Goal: Task Accomplishment & Management: Manage account settings

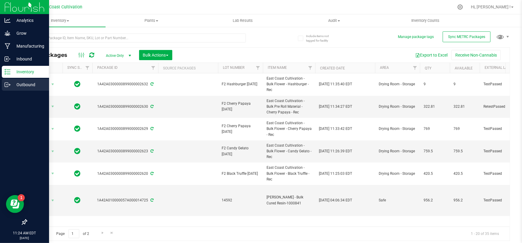
click at [17, 86] on p "Outbound" at bounding box center [28, 84] width 36 height 7
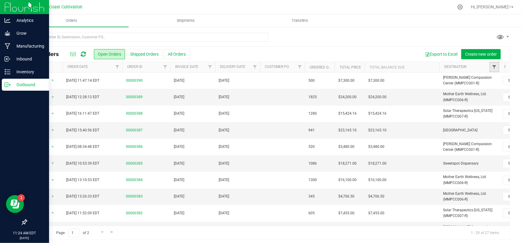
click at [495, 66] on span "Filter" at bounding box center [494, 67] width 5 height 5
click at [495, 64] on link "Filter" at bounding box center [495, 67] width 10 height 10
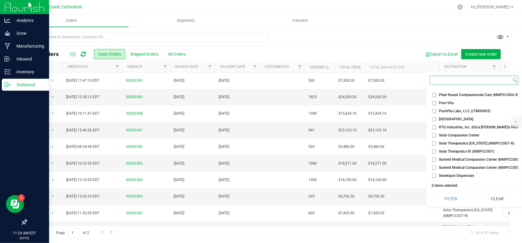
scroll to position [218, 0]
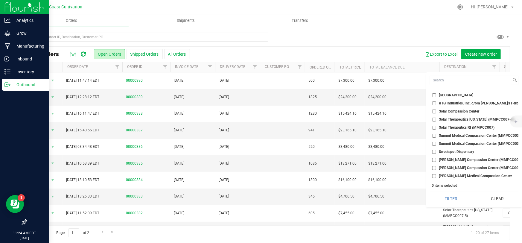
click at [435, 158] on input "[PERSON_NAME] Compassion Center (MMPCC001-G)" at bounding box center [434, 160] width 4 height 4
checkbox input "true"
click at [434, 165] on li "[PERSON_NAME] Compassion Center (MMPCC001-R)" at bounding box center [474, 168] width 89 height 6
click at [433, 166] on input "[PERSON_NAME] Compassion Center (MMPCC001-R)" at bounding box center [434, 168] width 4 height 4
checkbox input "true"
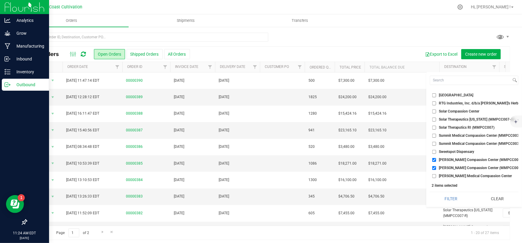
click at [435, 174] on input "[PERSON_NAME] Medical Compassion Center" at bounding box center [434, 176] width 4 height 4
checkbox input "true"
click at [441, 195] on button "Filter" at bounding box center [451, 198] width 42 height 13
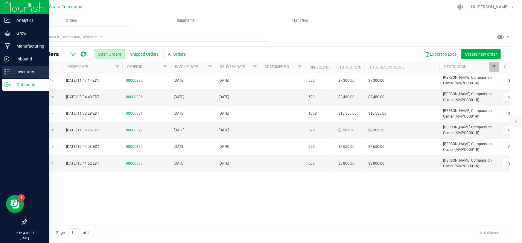
click at [10, 74] on p "Inventory" at bounding box center [28, 71] width 36 height 7
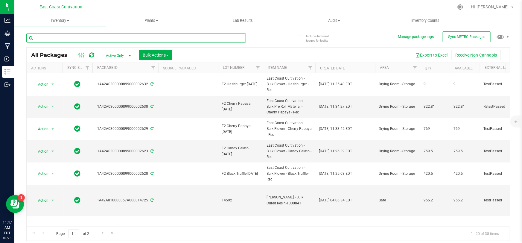
click at [109, 42] on input "text" at bounding box center [136, 38] width 220 height 9
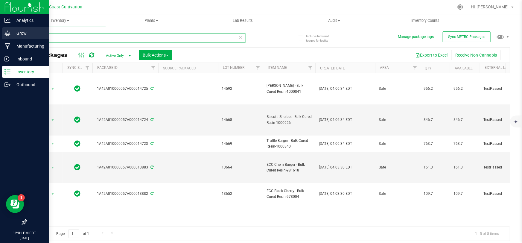
drag, startPoint x: 50, startPoint y: 37, endPoint x: 10, endPoint y: 39, distance: 39.9
click at [10, 39] on div "Analytics Grow Manufacturing Inbound Inventory Outbound 12:01 PM EDT [DATE] 08/…" at bounding box center [261, 121] width 522 height 243
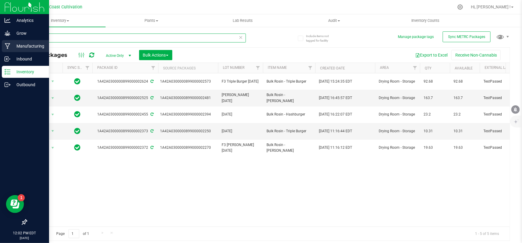
drag, startPoint x: 57, startPoint y: 36, endPoint x: 0, endPoint y: 40, distance: 57.0
click at [0, 40] on div "Analytics Grow Manufacturing Inbound Inventory Outbound 12:02 PM EDT [DATE] 08/…" at bounding box center [261, 121] width 522 height 243
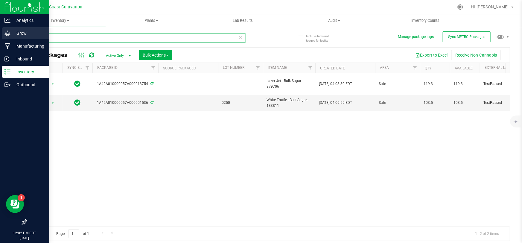
drag, startPoint x: 57, startPoint y: 36, endPoint x: 0, endPoint y: 37, distance: 57.2
click at [0, 37] on div "Analytics Grow Manufacturing Inbound Inventory Outbound 12:02 PM EDT [DATE] 08/…" at bounding box center [261, 121] width 522 height 243
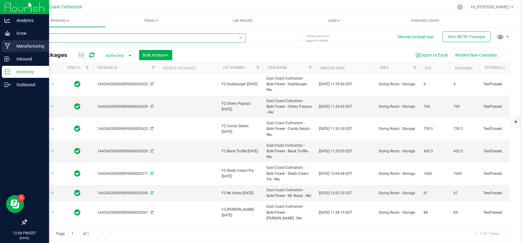
drag, startPoint x: 24, startPoint y: 43, endPoint x: 6, endPoint y: 45, distance: 18.2
click at [6, 45] on div "Analytics Grow Manufacturing Inbound Inventory Outbound 12:04 PM EDT [DATE] 08/…" at bounding box center [261, 121] width 522 height 243
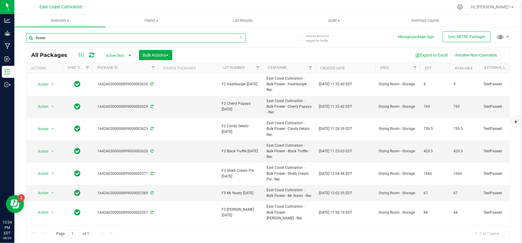
click at [48, 38] on input "flower" at bounding box center [136, 38] width 220 height 9
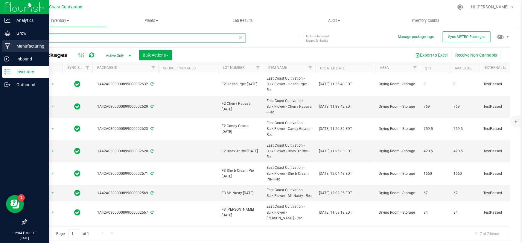
drag, startPoint x: 48, startPoint y: 38, endPoint x: 2, endPoint y: 43, distance: 45.7
click at [2, 43] on div "Analytics Grow Manufacturing Inbound Inventory Outbound 12:04 PM EDT [DATE] 08/…" at bounding box center [261, 121] width 522 height 243
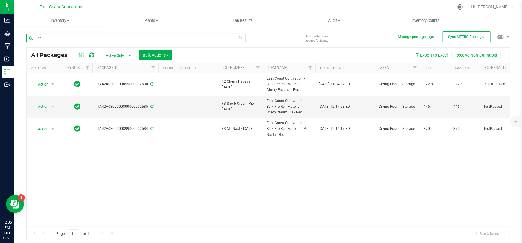
drag, startPoint x: 81, startPoint y: 39, endPoint x: 26, endPoint y: 38, distance: 54.5
click at [26, 38] on input "pre" at bounding box center [136, 38] width 220 height 9
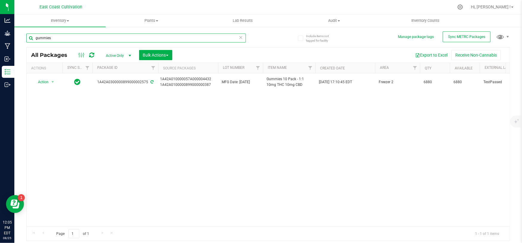
drag, startPoint x: 55, startPoint y: 40, endPoint x: 25, endPoint y: 41, distance: 29.4
click at [25, 41] on div "Include items not tagged for facility Manage package tags Sync METRC Packages g…" at bounding box center [268, 117] width 508 height 183
type input "chews"
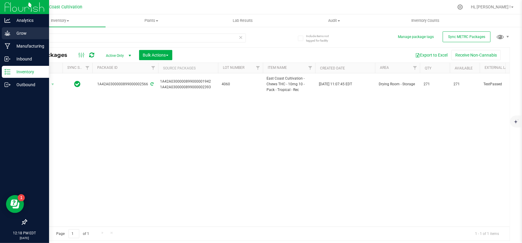
click at [24, 30] on p "Grow" at bounding box center [28, 33] width 36 height 7
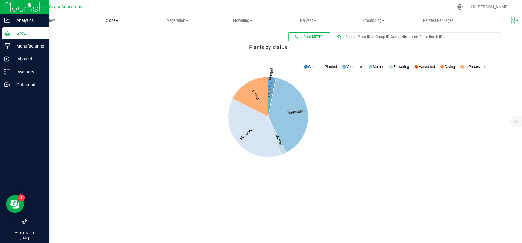
click at [111, 20] on span "Clone" at bounding box center [112, 20] width 65 height 5
click at [113, 42] on span "Cloning groups" at bounding box center [102, 43] width 45 height 5
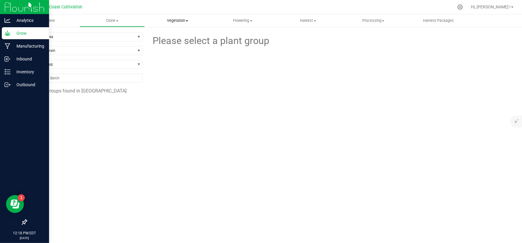
click at [178, 20] on span "Vegetation" at bounding box center [177, 20] width 65 height 5
click at [172, 36] on span "Veg groups" at bounding box center [164, 36] width 38 height 5
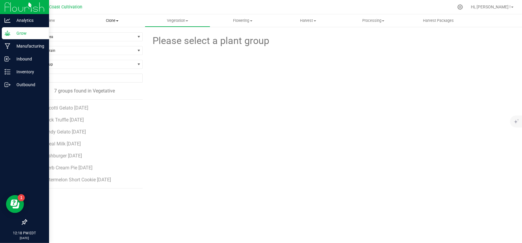
click at [117, 21] on span at bounding box center [117, 20] width 2 height 1
click at [110, 42] on span "Cloning groups" at bounding box center [102, 43] width 45 height 5
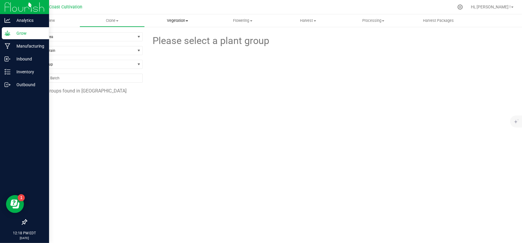
click at [178, 16] on uib-tab-heading "Vegetation Veg groups Veg plants Mother groups Mother plants Apply to plants" at bounding box center [177, 21] width 65 height 12
click at [169, 36] on span "Veg groups" at bounding box center [164, 36] width 38 height 5
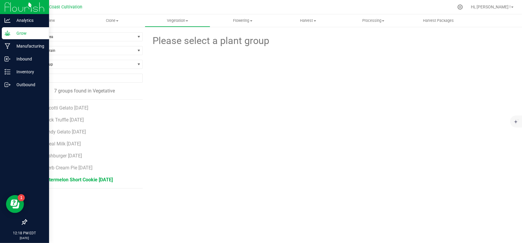
click at [60, 179] on span "F2 Watermelon Short Cookie [DATE]" at bounding box center [74, 180] width 77 height 6
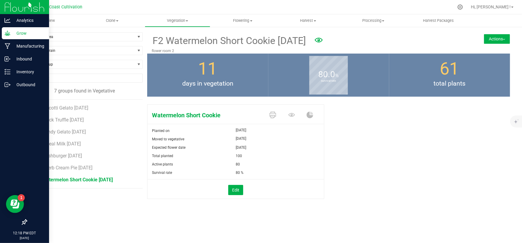
click at [496, 37] on button "Actions" at bounding box center [497, 39] width 26 height 10
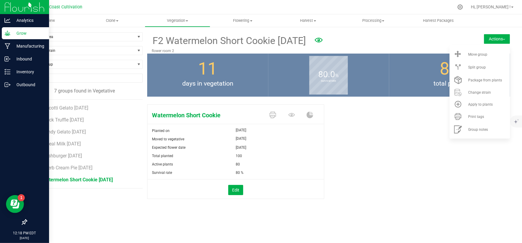
click at [416, 148] on div "Watermelon Short Cookie Planted on [DATE] Moved to vegetative [DATE] Expected f…" at bounding box center [328, 158] width 363 height 112
click at [491, 36] on button "Actions" at bounding box center [497, 39] width 26 height 10
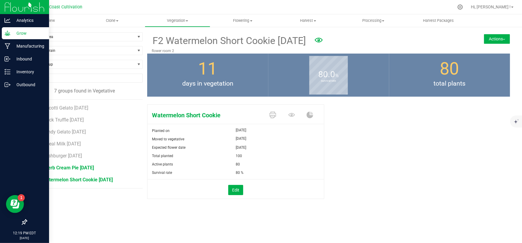
click at [65, 168] on span "F2 Sherb Cream Pie [DATE]" at bounding box center [65, 168] width 58 height 6
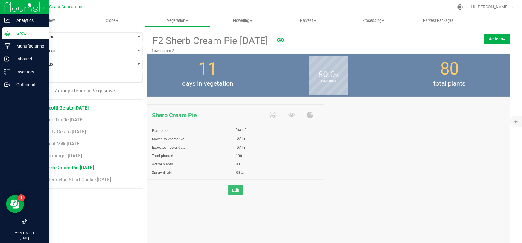
click at [57, 107] on span "F2 Biscotti Gelato [DATE]" at bounding box center [62, 108] width 53 height 6
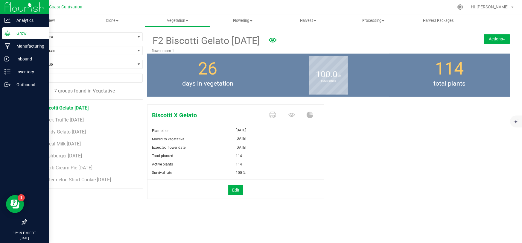
click at [491, 38] on button "Actions" at bounding box center [497, 39] width 26 height 10
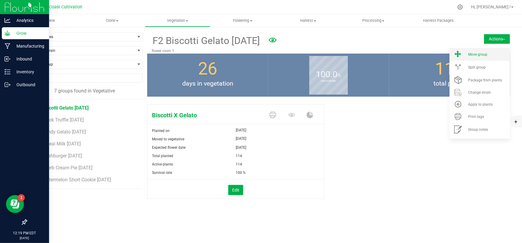
click at [469, 54] on span "Move group" at bounding box center [477, 54] width 19 height 4
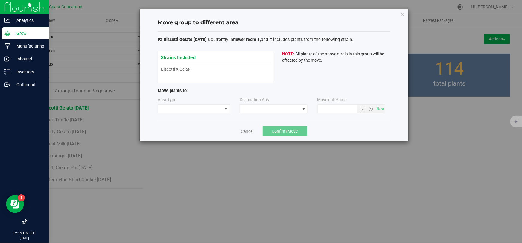
type input "[DATE] 12:19 PM"
click at [184, 109] on span at bounding box center [190, 109] width 64 height 8
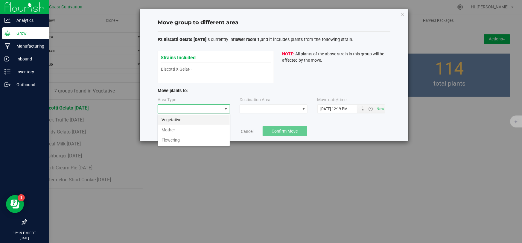
scroll to position [9, 72]
click at [177, 139] on li "Flowering" at bounding box center [194, 140] width 72 height 10
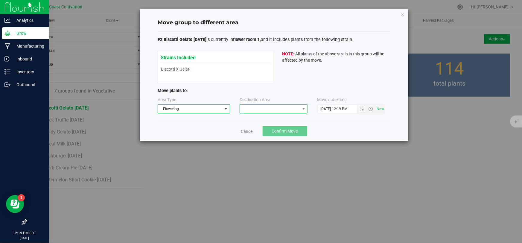
click at [252, 109] on span at bounding box center [270, 109] width 60 height 8
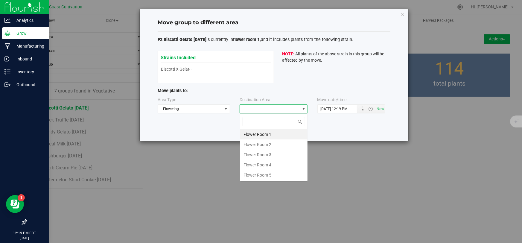
scroll to position [9, 68]
click at [266, 133] on li "Flower Room 1" at bounding box center [273, 134] width 67 height 10
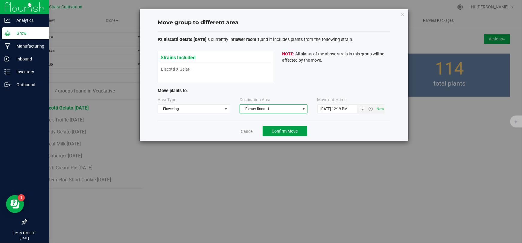
click at [273, 129] on span "Confirm Move" at bounding box center [285, 131] width 26 height 5
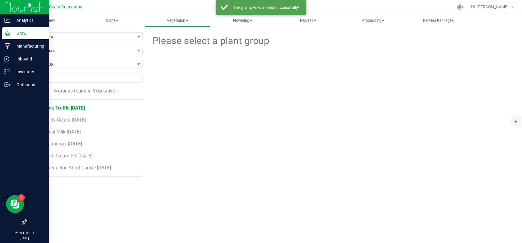
click at [66, 107] on span "F2 Black Truffle [DATE]" at bounding box center [60, 108] width 49 height 6
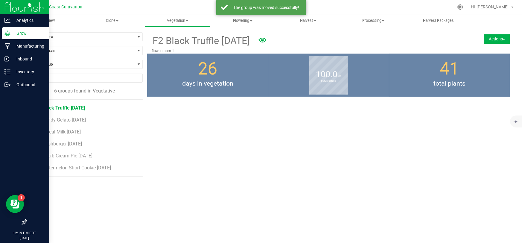
click at [495, 39] on button "Actions" at bounding box center [497, 39] width 26 height 10
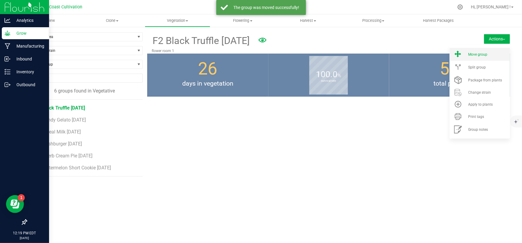
click at [477, 54] on span "Move group" at bounding box center [477, 54] width 19 height 4
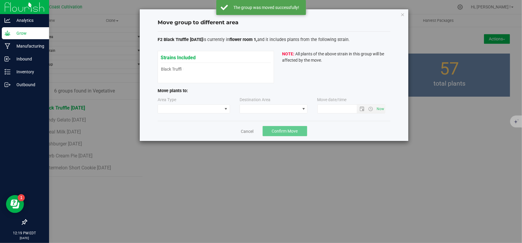
type input "[DATE] 12:19 PM"
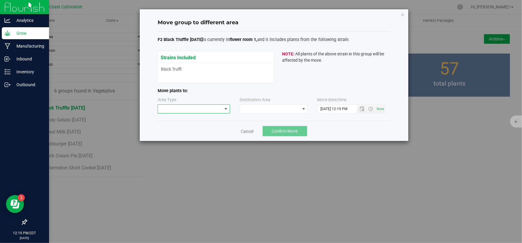
click at [191, 107] on span at bounding box center [190, 109] width 64 height 8
click at [181, 139] on li "Flowering" at bounding box center [194, 140] width 72 height 10
click at [254, 108] on span at bounding box center [270, 109] width 60 height 8
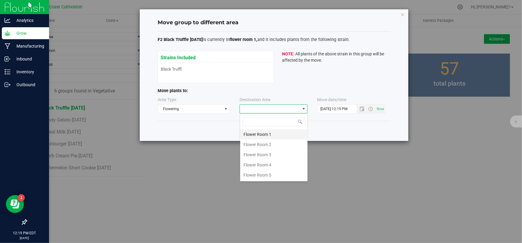
scroll to position [9, 68]
click at [267, 134] on li "Flower Room 1" at bounding box center [273, 134] width 67 height 10
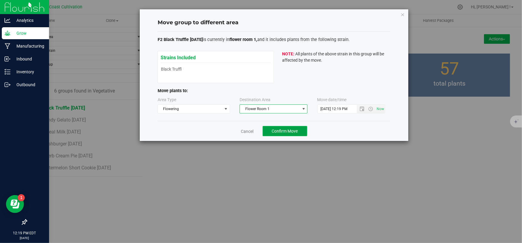
click at [283, 131] on span "Confirm Move" at bounding box center [285, 131] width 26 height 5
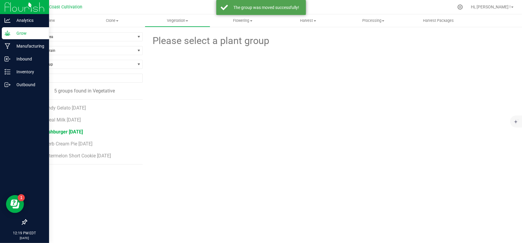
click at [66, 132] on span "F2 Hashburger [DATE]" at bounding box center [59, 132] width 47 height 6
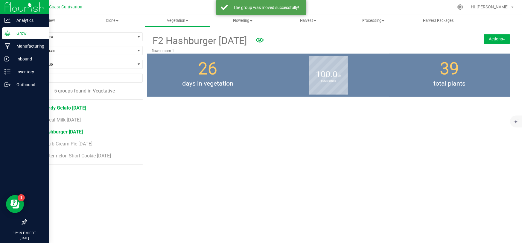
click at [69, 108] on span "F2 Candy Gelato [DATE]" at bounding box center [61, 108] width 51 height 6
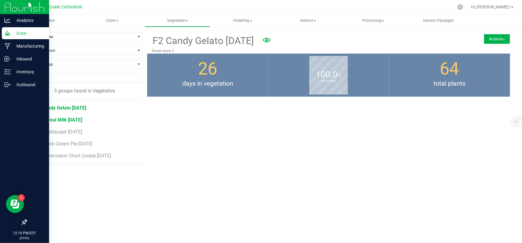
click at [66, 118] on span "F2 Cereal Milk [DATE]" at bounding box center [59, 120] width 46 height 6
click at [73, 143] on span "F2 Sherb Cream Pie [DATE]" at bounding box center [65, 144] width 58 height 6
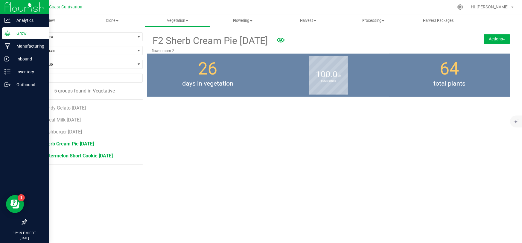
click at [75, 156] on span "F2 Watermelon Short Cookie [DATE]" at bounding box center [74, 156] width 77 height 6
click at [63, 130] on span "F2 Hashburger [DATE]" at bounding box center [59, 132] width 47 height 6
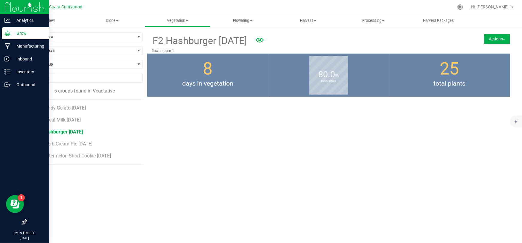
click at [496, 39] on button "Actions" at bounding box center [497, 39] width 26 height 10
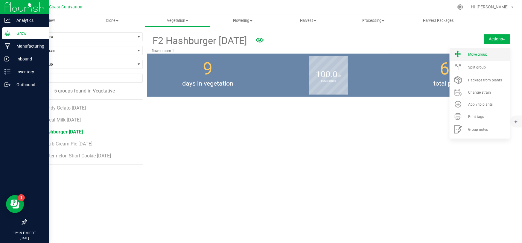
click at [486, 52] on span "Move group" at bounding box center [477, 54] width 19 height 4
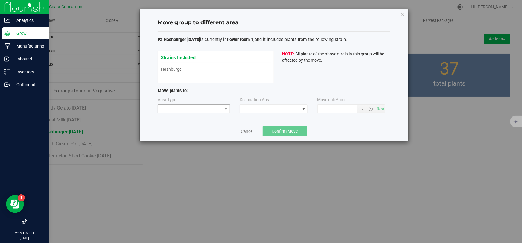
type input "[DATE] 12:19 PM"
click at [191, 107] on span at bounding box center [190, 109] width 64 height 8
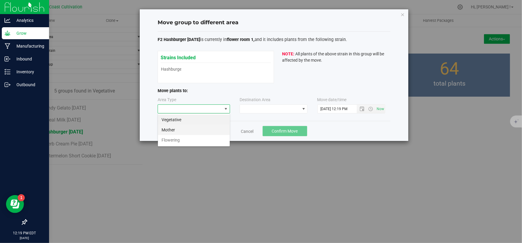
scroll to position [9, 72]
click at [180, 138] on li "Flowering" at bounding box center [194, 140] width 72 height 10
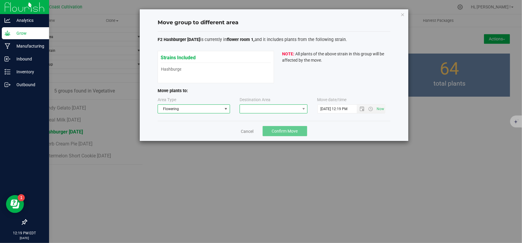
click at [245, 112] on span at bounding box center [270, 109] width 60 height 8
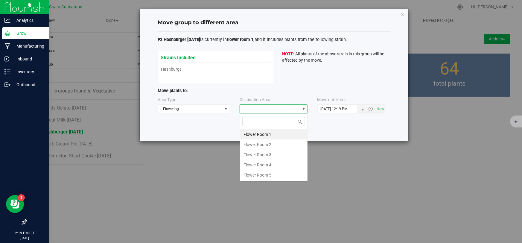
scroll to position [9, 68]
click at [266, 134] on li "Flower Room 1" at bounding box center [273, 134] width 67 height 10
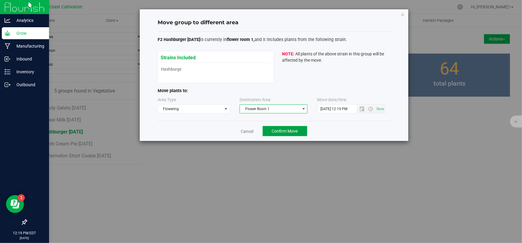
click at [278, 130] on span "Confirm Move" at bounding box center [285, 131] width 26 height 5
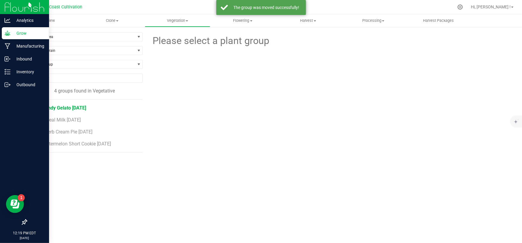
click at [65, 106] on span "F2 Candy Gelato [DATE]" at bounding box center [61, 108] width 51 height 6
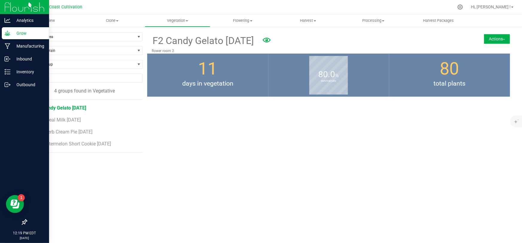
click at [494, 37] on button "Actions" at bounding box center [497, 39] width 26 height 10
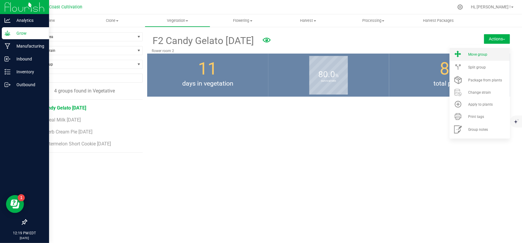
click at [483, 52] on span "Move group" at bounding box center [477, 54] width 19 height 4
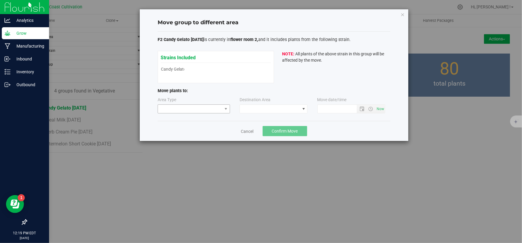
type input "[DATE] 12:19 PM"
click at [174, 107] on span at bounding box center [190, 109] width 64 height 8
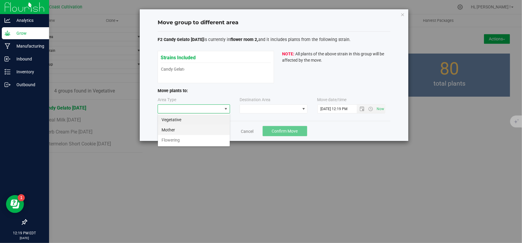
scroll to position [9, 72]
click at [174, 140] on li "Flowering" at bounding box center [194, 140] width 72 height 10
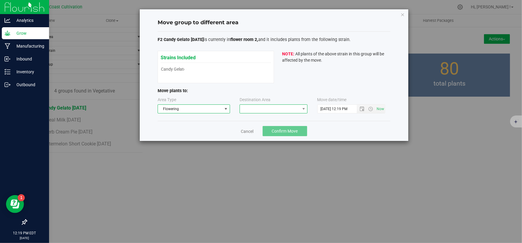
click at [262, 111] on span at bounding box center [270, 109] width 60 height 8
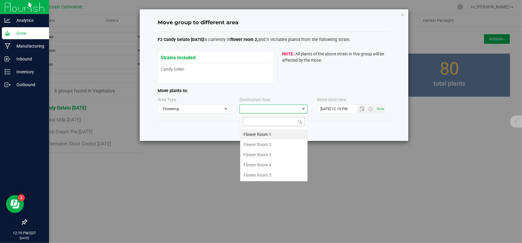
scroll to position [9, 68]
click at [266, 143] on li "Flower Room 2" at bounding box center [273, 144] width 67 height 10
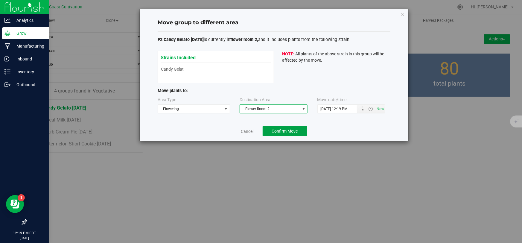
click at [275, 131] on span "Confirm Move" at bounding box center [285, 131] width 26 height 5
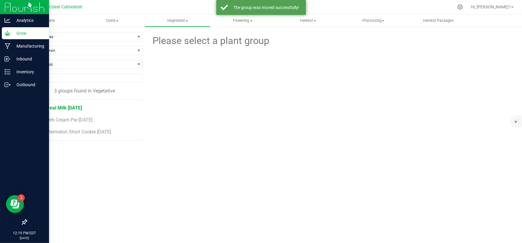
click at [60, 107] on span "F2 Cereal Milk [DATE]" at bounding box center [59, 108] width 46 height 6
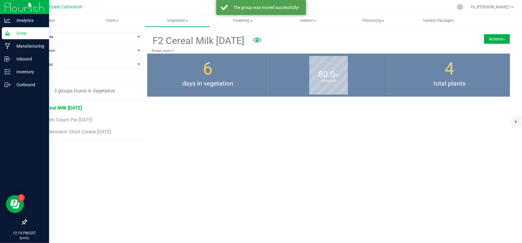
click at [493, 39] on button "Actions" at bounding box center [497, 39] width 26 height 10
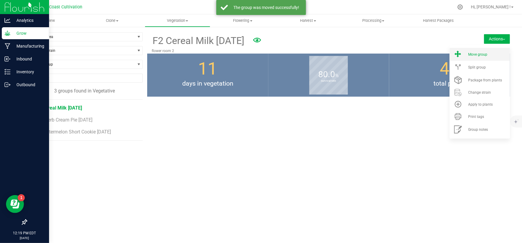
click at [479, 53] on span "Move group" at bounding box center [477, 54] width 19 height 4
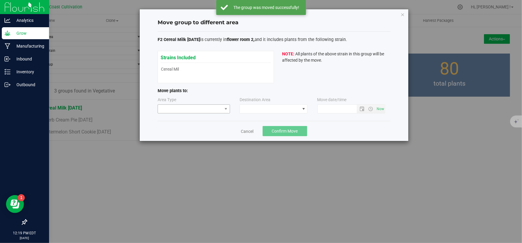
type input "[DATE] 12:19 PM"
click at [194, 108] on span at bounding box center [190, 109] width 64 height 8
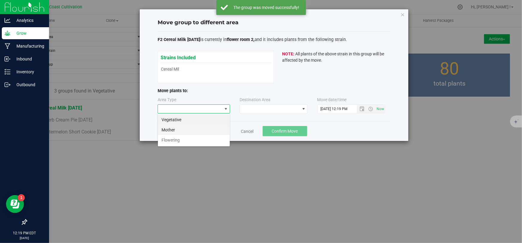
scroll to position [9, 72]
click at [180, 139] on li "Flowering" at bounding box center [194, 140] width 72 height 10
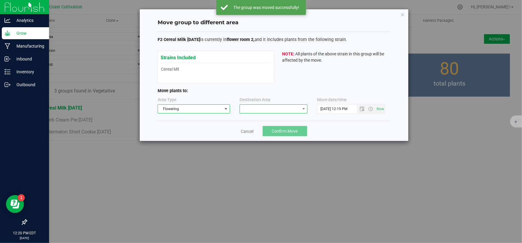
click at [254, 111] on span at bounding box center [270, 109] width 60 height 8
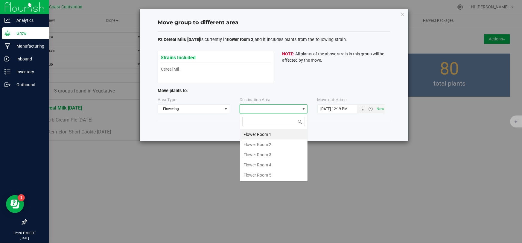
scroll to position [9, 68]
click at [268, 142] on li "Flower Room 2" at bounding box center [273, 144] width 67 height 10
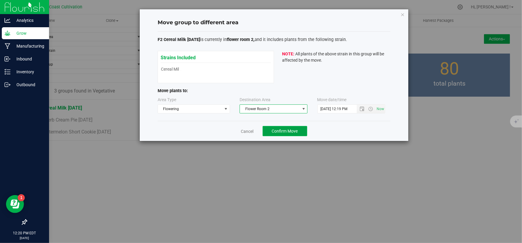
click at [279, 130] on span "Confirm Move" at bounding box center [285, 131] width 26 height 5
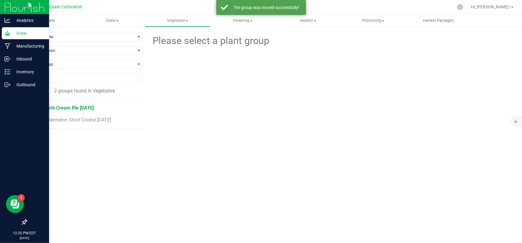
click at [70, 106] on span "F2 Sherb Cream Pie [DATE]" at bounding box center [65, 108] width 58 height 6
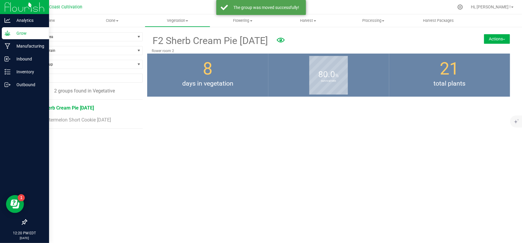
click at [502, 40] on button "Actions" at bounding box center [497, 39] width 26 height 10
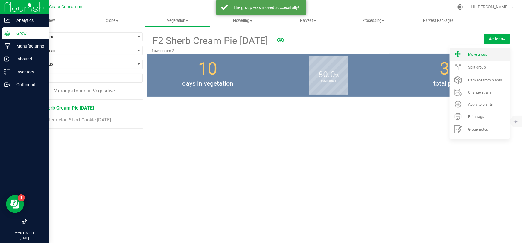
click at [476, 54] on span "Move group" at bounding box center [477, 54] width 19 height 4
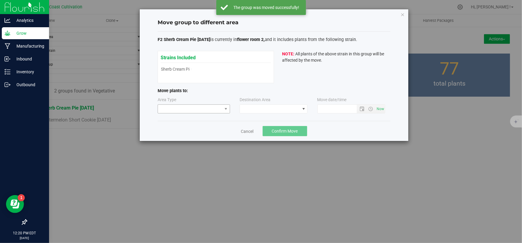
type input "[DATE] 12:20 PM"
click at [182, 110] on span at bounding box center [190, 109] width 64 height 8
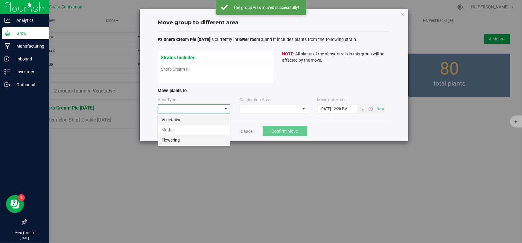
scroll to position [9, 72]
click at [173, 139] on li "Flowering" at bounding box center [194, 140] width 72 height 10
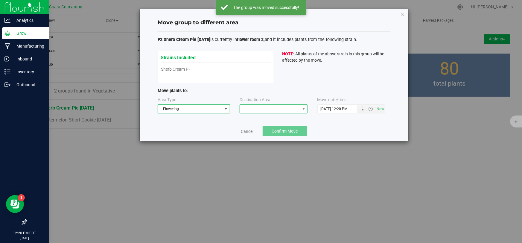
click at [252, 110] on span at bounding box center [270, 109] width 60 height 8
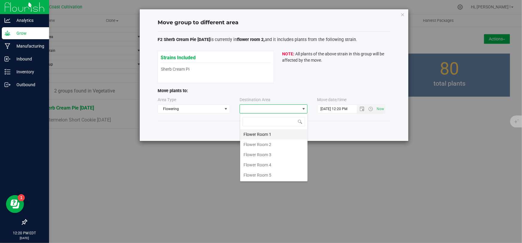
scroll to position [9, 68]
drag, startPoint x: 268, startPoint y: 145, endPoint x: 275, endPoint y: 133, distance: 13.5
click at [267, 145] on li "Flower Room 2" at bounding box center [273, 144] width 67 height 10
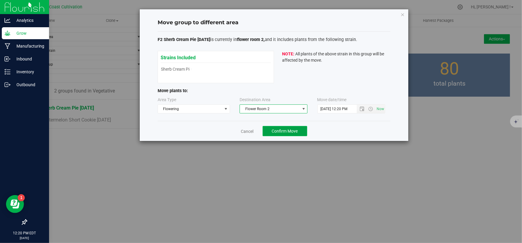
click at [277, 129] on span "Confirm Move" at bounding box center [285, 131] width 26 height 5
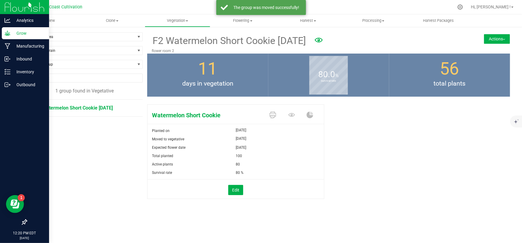
click at [488, 42] on button "Actions" at bounding box center [497, 39] width 26 height 10
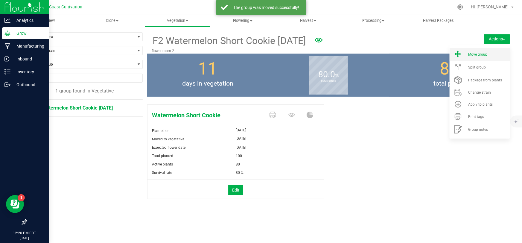
click at [474, 55] on span "Move group" at bounding box center [477, 54] width 19 height 4
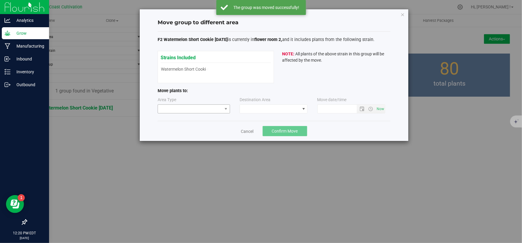
type input "[DATE] 12:20 PM"
click at [203, 109] on span at bounding box center [190, 109] width 64 height 8
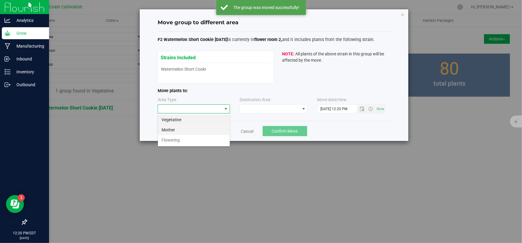
scroll to position [9, 72]
click at [173, 139] on li "Flowering" at bounding box center [194, 140] width 72 height 10
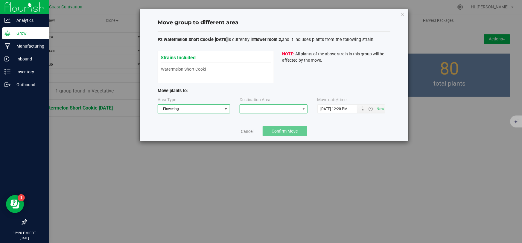
click at [245, 105] on span at bounding box center [270, 109] width 60 height 8
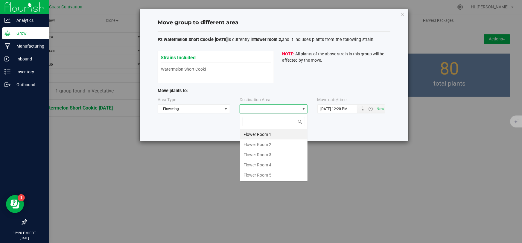
scroll to position [9, 68]
click at [267, 144] on li "Flower Room 2" at bounding box center [273, 144] width 67 height 10
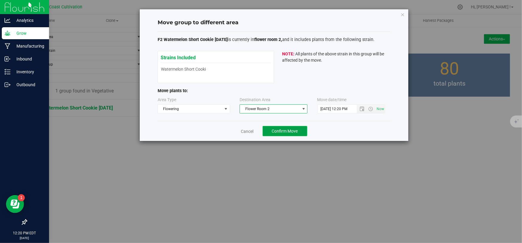
click at [278, 129] on span "Confirm Move" at bounding box center [285, 131] width 26 height 5
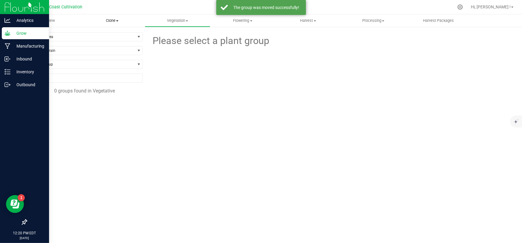
click at [112, 19] on span "Clone" at bounding box center [112, 20] width 65 height 5
click at [110, 35] on span "Create plants" at bounding box center [101, 36] width 42 height 5
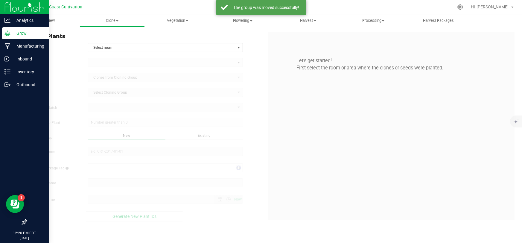
type input "[DATE] 12:20 PM"
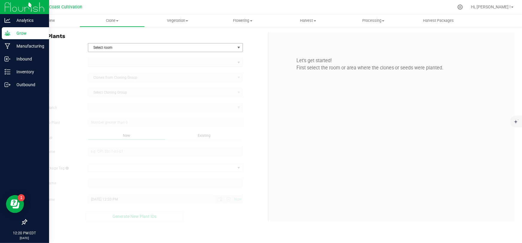
click at [116, 46] on span "Select room" at bounding box center [161, 47] width 147 height 8
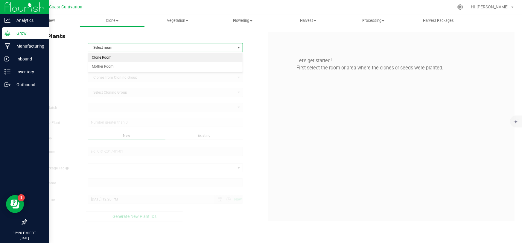
click at [109, 57] on li "Clone Room" at bounding box center [165, 57] width 155 height 9
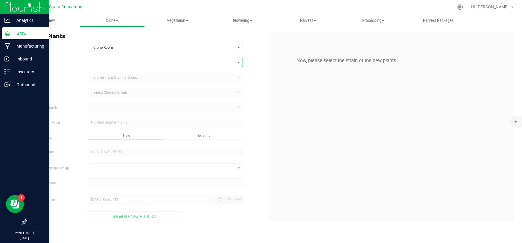
click at [116, 61] on span at bounding box center [161, 62] width 147 height 8
click at [254, 43] on div "In Room Clone Room Select room Clone Room Mother Room" at bounding box center [145, 47] width 246 height 9
click at [117, 47] on span "Clone Room" at bounding box center [161, 47] width 147 height 8
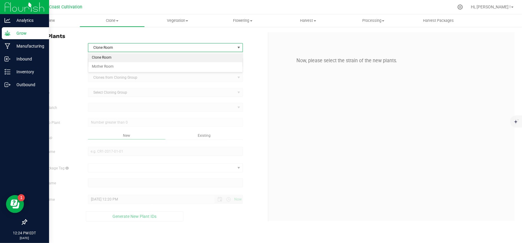
click at [109, 56] on li "Clone Room" at bounding box center [165, 57] width 155 height 9
click at [126, 62] on span at bounding box center [161, 62] width 147 height 8
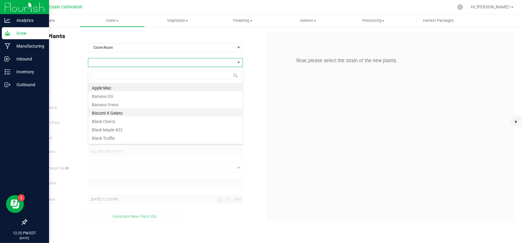
click at [118, 113] on li "Biscotti X Gelato" at bounding box center [165, 112] width 155 height 8
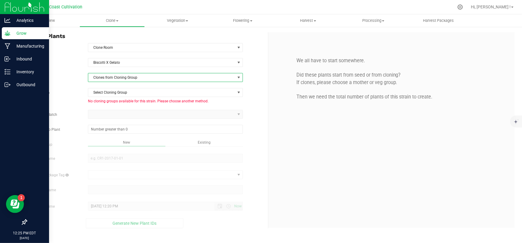
click at [122, 78] on span "Clones from Cloning Group" at bounding box center [161, 77] width 147 height 8
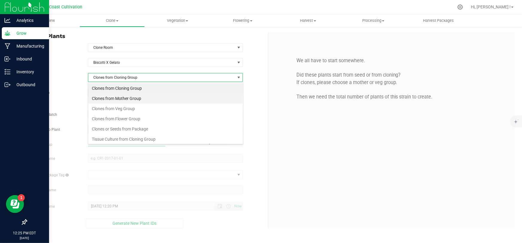
scroll to position [9, 155]
click at [124, 96] on li "Clones from Mother Group" at bounding box center [165, 98] width 155 height 10
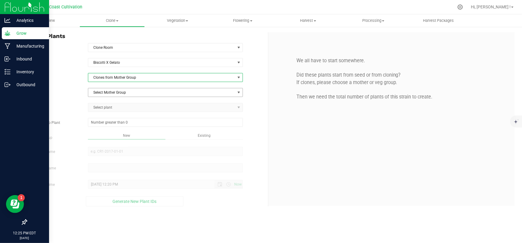
click at [127, 93] on span "Select Mother Group" at bounding box center [161, 92] width 147 height 8
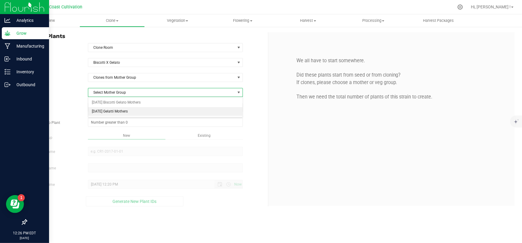
click at [122, 110] on li "[DATE] Gelatti Mothers" at bounding box center [165, 111] width 155 height 9
click at [119, 107] on span "Select plant" at bounding box center [161, 107] width 147 height 8
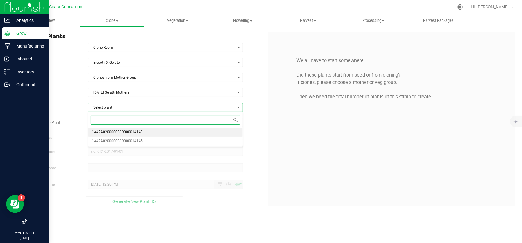
click at [130, 130] on span "1A42A0200000899000014143" at bounding box center [117, 132] width 51 height 8
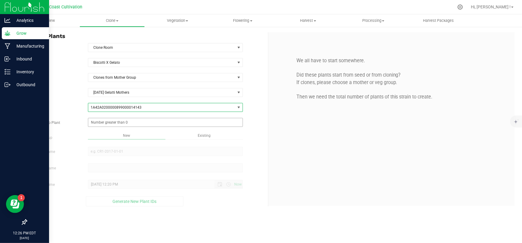
click at [124, 121] on span at bounding box center [165, 122] width 155 height 9
type input "60"
click at [126, 154] on div "Overview Clone Create plants Cloning groups Cloning plant batches Apply to plan…" at bounding box center [268, 128] width 508 height 229
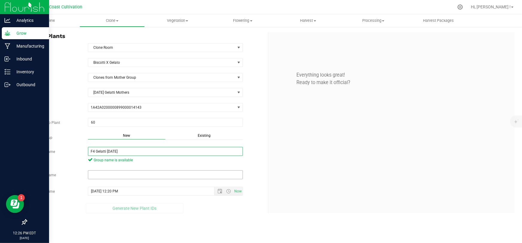
type input "F4 Gelatti [DATE]"
click at [100, 176] on input "text" at bounding box center [165, 174] width 155 height 9
paste input "F4 Gelatti [DATE]"
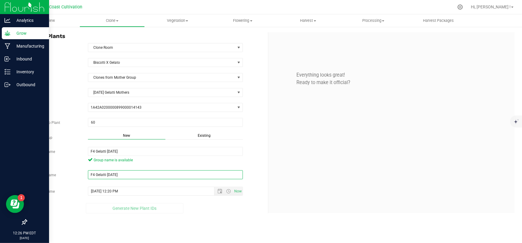
type input "F4 Gelatti [DATE]"
click at [193, 213] on div "Generate New Plant IDs" at bounding box center [134, 208] width 217 height 10
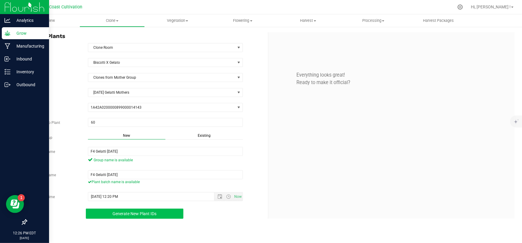
click at [157, 214] on button "Generate New Plant IDs" at bounding box center [135, 214] width 98 height 10
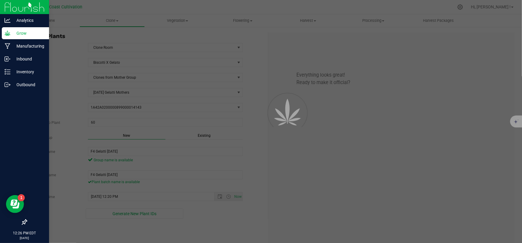
scroll to position [18, 0]
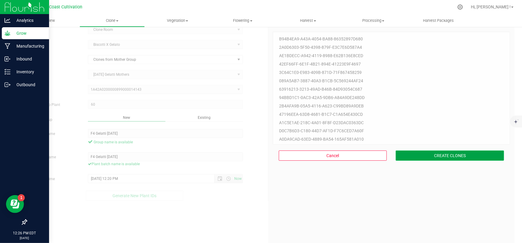
click at [431, 152] on button "CREATE CLONES" at bounding box center [450, 156] width 108 height 10
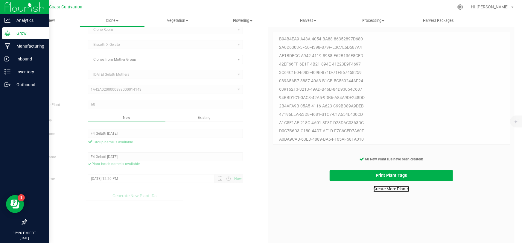
click at [392, 188] on link "Create More Plants" at bounding box center [392, 189] width 36 height 6
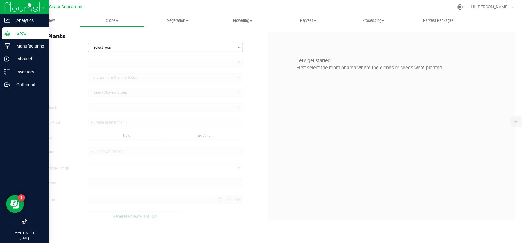
type input "[DATE] 12:26 PM"
click at [111, 49] on span "Select room" at bounding box center [161, 47] width 147 height 8
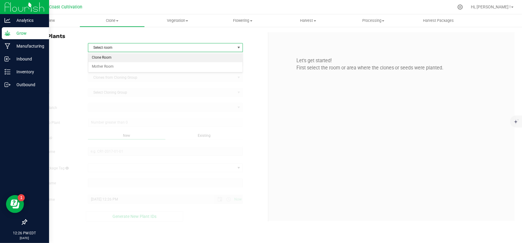
click at [110, 59] on li "Clone Room" at bounding box center [165, 57] width 155 height 9
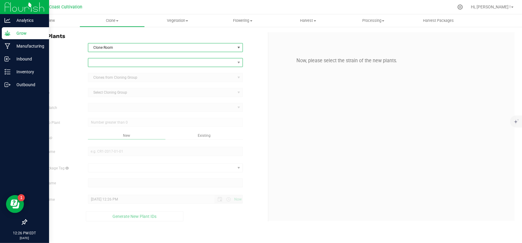
click at [111, 60] on span at bounding box center [161, 62] width 147 height 8
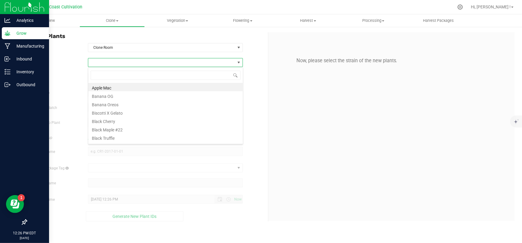
scroll to position [9, 155]
type input "hashburger"
click at [116, 86] on li "Hashburger" at bounding box center [165, 87] width 155 height 8
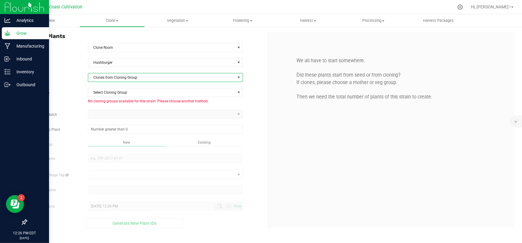
click at [120, 78] on span "Clones from Cloning Group" at bounding box center [161, 77] width 147 height 8
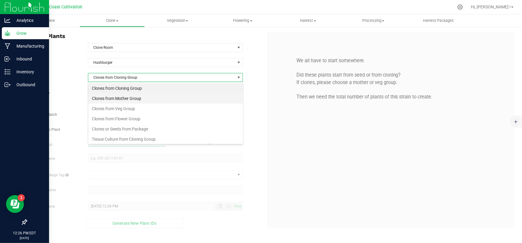
scroll to position [9, 155]
click at [125, 99] on li "Clones from Mother Group" at bounding box center [165, 98] width 155 height 10
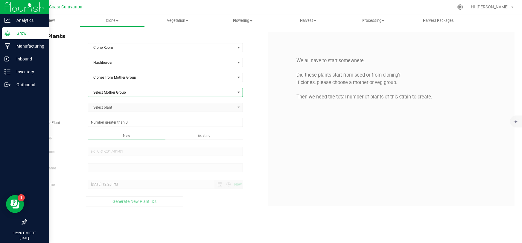
click at [125, 91] on span "Select Mother Group" at bounding box center [161, 92] width 147 height 8
click at [126, 103] on li "[DATE] Hahsburger Mothers" at bounding box center [165, 102] width 155 height 9
click at [122, 107] on span "Select plant" at bounding box center [161, 107] width 147 height 8
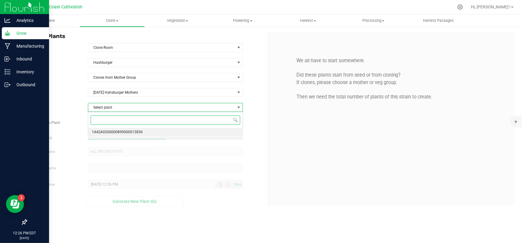
click at [128, 132] on span "1A42A0200000899000013836" at bounding box center [117, 132] width 51 height 8
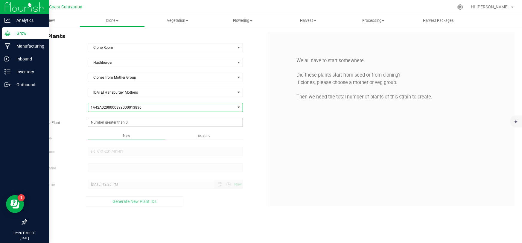
click at [124, 123] on span at bounding box center [165, 122] width 155 height 9
type input "60"
click at [135, 153] on div "Overview Clone Create plants Cloning groups Cloning plant batches Apply to plan…" at bounding box center [268, 128] width 508 height 229
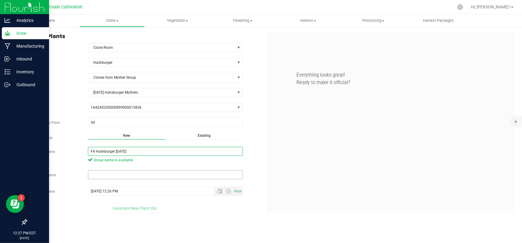
type input "F4 Hashburger [DATE]"
click at [128, 173] on input "text" at bounding box center [165, 174] width 155 height 9
paste input "F4 Hashburger [DATE]"
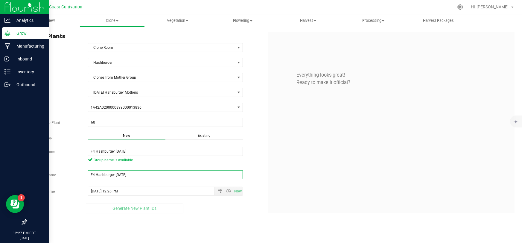
type input "F4 Hashburger [DATE]"
click at [225, 219] on div "Create Plants In Room Clone Room Select room Clone Room Mother Room [GEOGRAPHIC…" at bounding box center [268, 122] width 508 height 193
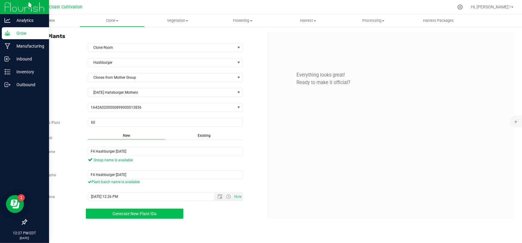
click at [158, 214] on button "Generate New Plant IDs" at bounding box center [135, 214] width 98 height 10
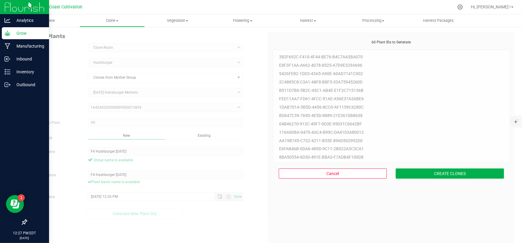
scroll to position [18, 0]
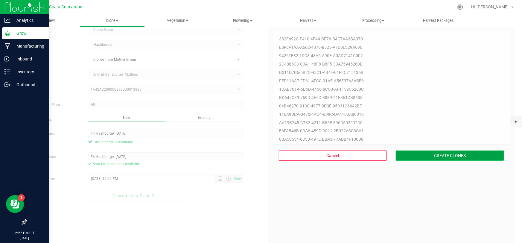
click at [448, 157] on button "CREATE CLONES" at bounding box center [450, 156] width 108 height 10
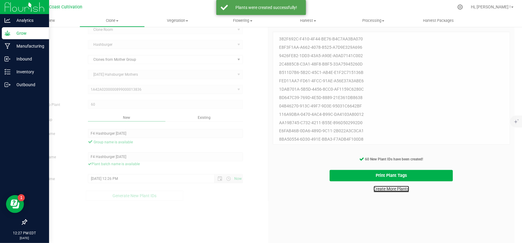
click at [398, 189] on link "Create More Plants" at bounding box center [392, 189] width 36 height 6
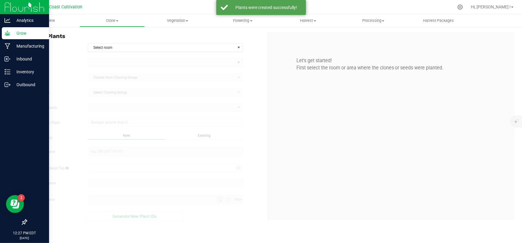
type input "[DATE] 12:27 PM"
click at [107, 49] on span "Select room" at bounding box center [161, 47] width 147 height 8
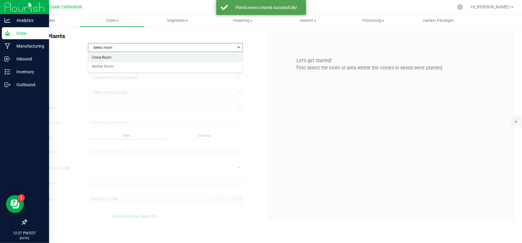
click at [105, 58] on li "Clone Room" at bounding box center [165, 57] width 155 height 9
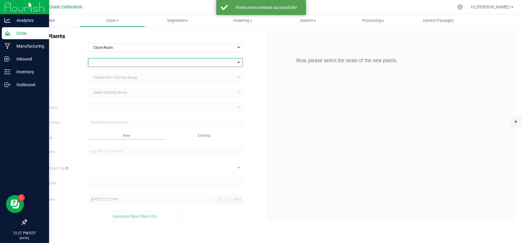
click at [116, 60] on span at bounding box center [161, 62] width 147 height 8
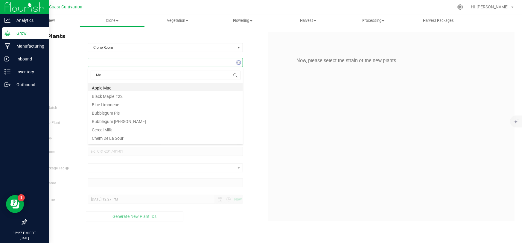
type input "[PERSON_NAME]"
click at [129, 88] on li "Melted Strawberries" at bounding box center [165, 87] width 155 height 8
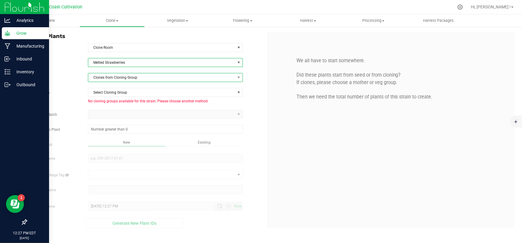
click at [128, 78] on span "Clones from Cloning Group" at bounding box center [161, 77] width 147 height 8
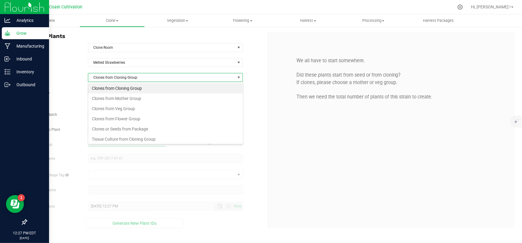
scroll to position [9, 155]
click at [125, 96] on li "Clones from Mother Group" at bounding box center [165, 98] width 155 height 10
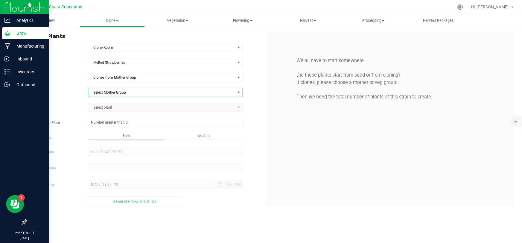
click at [124, 91] on span "Select Mother Group" at bounding box center [161, 92] width 147 height 8
click at [123, 102] on li "[DATE] Melted Strawberries Mother" at bounding box center [165, 102] width 155 height 9
click at [118, 106] on span "Select plant" at bounding box center [161, 107] width 147 height 8
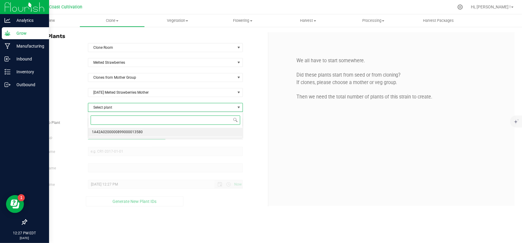
click at [127, 131] on span "1A42A0200000899000013580" at bounding box center [117, 132] width 51 height 8
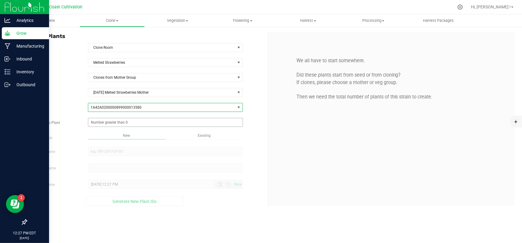
click at [124, 121] on span at bounding box center [165, 122] width 155 height 9
type input "60"
click at [117, 151] on div "Overview Clone Create plants Cloning groups Cloning plant batches Apply to plan…" at bounding box center [268, 128] width 508 height 229
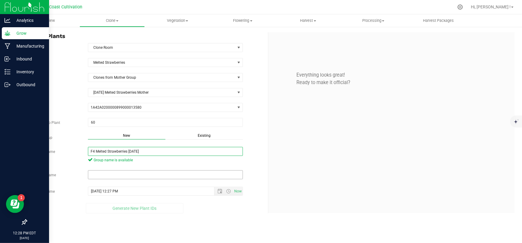
type input "F4 Melted Strawberries [DATE]"
click at [111, 174] on input "text" at bounding box center [165, 174] width 155 height 9
paste input "F4 Melted Strawberries [DATE]"
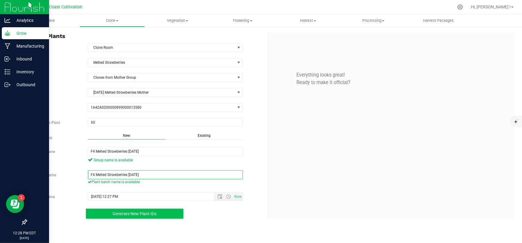
type input "F4 Melted Strawberries [DATE]"
click at [149, 215] on span "Generate New Plant IDs" at bounding box center [135, 213] width 44 height 5
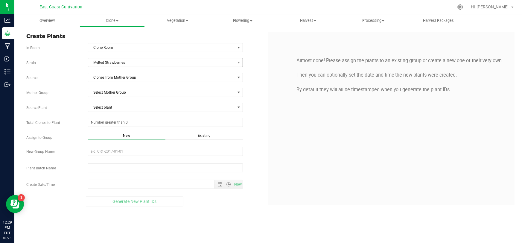
type input "[DATE] 12:29 PM"
click at [118, 120] on span at bounding box center [165, 122] width 155 height 9
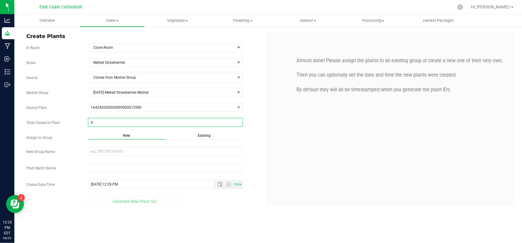
type input "60"
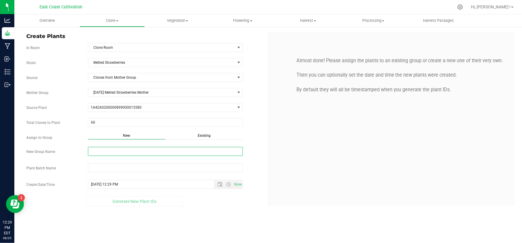
click at [108, 150] on input "New Group Name" at bounding box center [165, 151] width 155 height 9
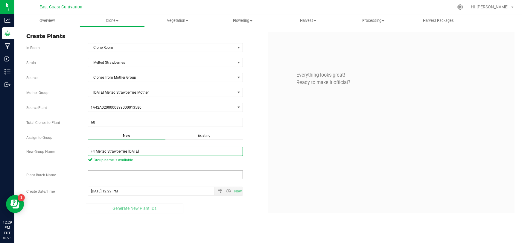
type input "F4 Melted Strawberries [DATE]"
click at [112, 173] on input "text" at bounding box center [165, 174] width 155 height 9
paste input "F4 Melted Strawberries [DATE]"
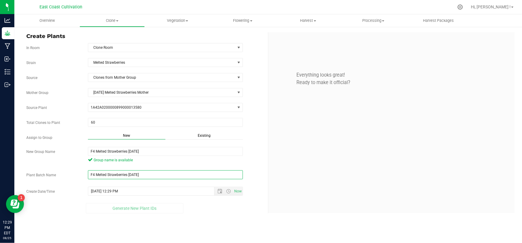
type input "F4 Melted Strawberries [DATE]"
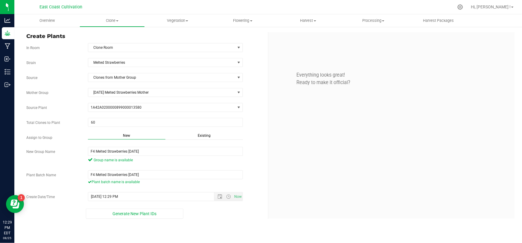
click at [244, 217] on div "Generate New Plant IDs" at bounding box center [135, 214] width 226 height 10
click at [161, 213] on button "Generate New Plant IDs" at bounding box center [135, 214] width 98 height 10
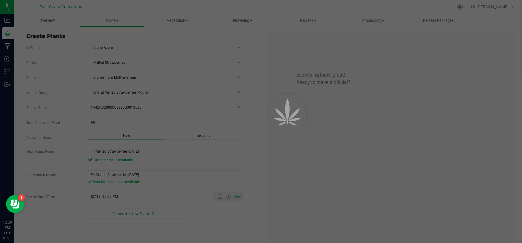
scroll to position [18, 0]
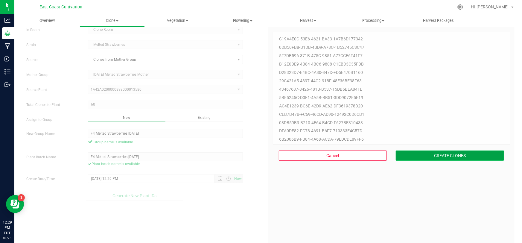
click at [449, 153] on button "CREATE CLONES" at bounding box center [450, 156] width 108 height 10
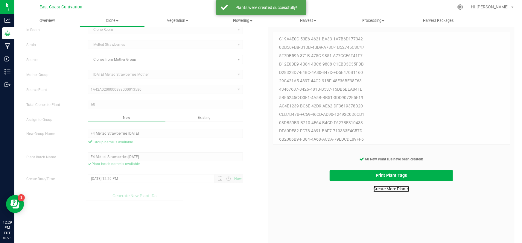
click at [386, 189] on link "Create More Plants" at bounding box center [392, 189] width 36 height 6
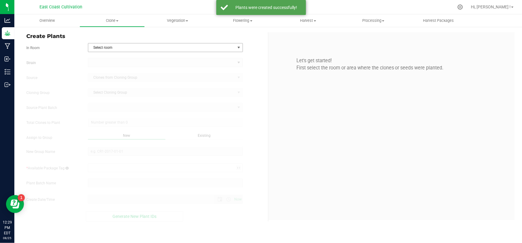
type input "8/25/2025 12:29 PM"
click at [112, 48] on span "Select room" at bounding box center [161, 47] width 147 height 8
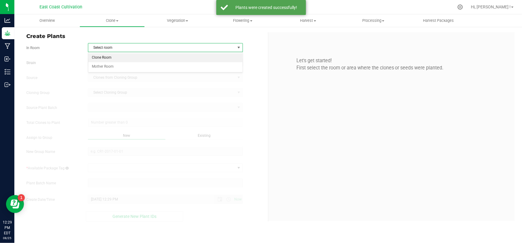
click at [108, 57] on li "Clone Room" at bounding box center [165, 57] width 155 height 9
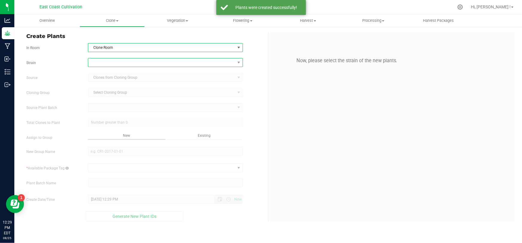
click at [107, 62] on span at bounding box center [161, 62] width 147 height 8
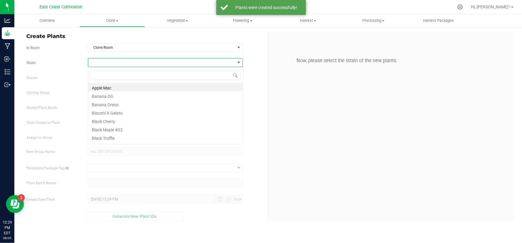
scroll to position [9, 155]
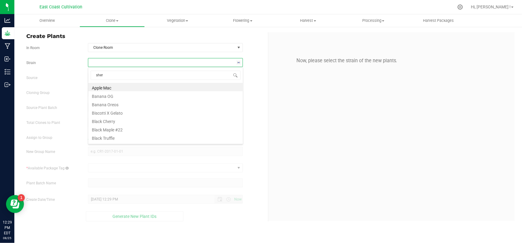
type input "sherb"
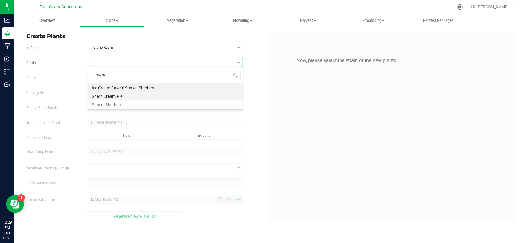
click at [121, 97] on li "Sherb Cream Pie" at bounding box center [165, 95] width 155 height 8
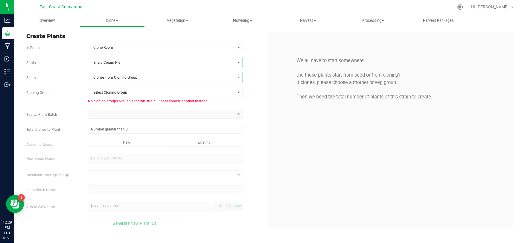
click at [133, 75] on span "Clones from Cloning Group" at bounding box center [161, 77] width 147 height 8
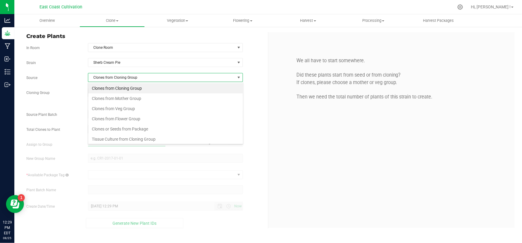
scroll to position [9, 155]
click at [130, 99] on li "Clones from Mother Group" at bounding box center [165, 98] width 155 height 10
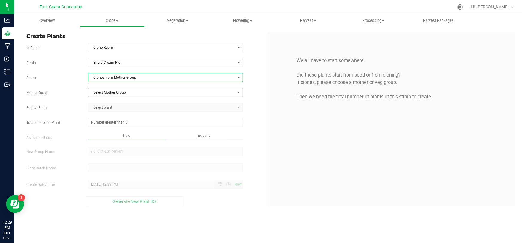
click at [127, 91] on span "Select Mother Group" at bounding box center [161, 92] width 147 height 8
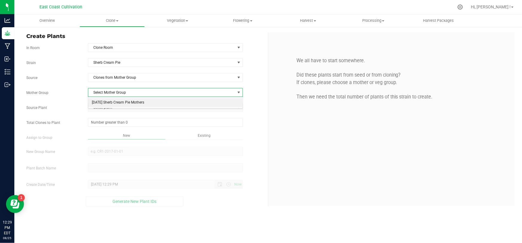
click at [129, 104] on li "6/10/2025 Sherb Cream Pie Mothers" at bounding box center [165, 102] width 155 height 9
click at [120, 108] on span "Select plant" at bounding box center [161, 107] width 147 height 8
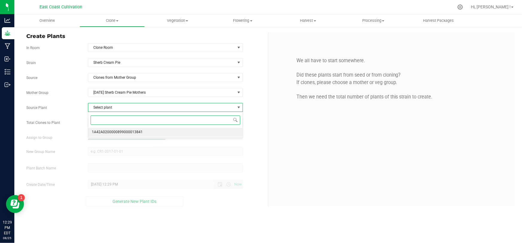
click at [122, 130] on span "1A42A0200000899000013841" at bounding box center [117, 132] width 51 height 8
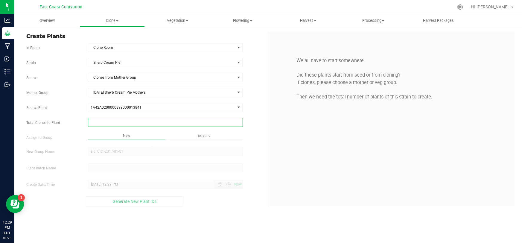
click at [119, 122] on span at bounding box center [165, 122] width 155 height 9
type input "60"
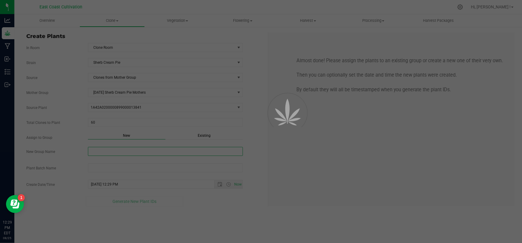
click at [116, 154] on div "Overview Clone Create plants Cloning groups Cloning plant batches Apply to plan…" at bounding box center [268, 128] width 508 height 229
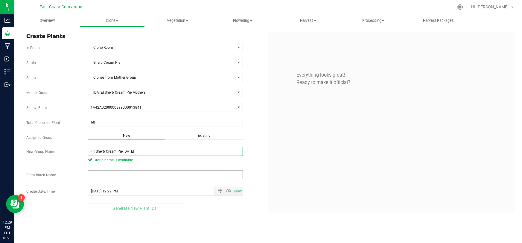
type input "F4 Sherb Cream Pie 8/25/25"
click at [125, 177] on input "text" at bounding box center [165, 174] width 155 height 9
paste input "F4 Sherb Cream Pie 8/25/25"
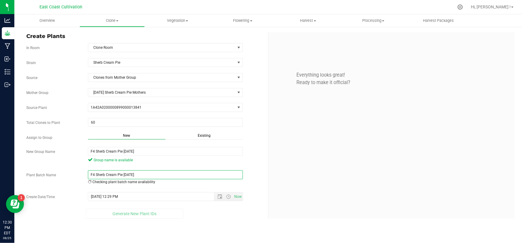
type input "F4 Sherb Cream Pie 8/25/25"
drag, startPoint x: 219, startPoint y: 221, endPoint x: 217, endPoint y: 217, distance: 3.8
click at [219, 220] on div "Create Plants In Room Clone Room Select room Clone Room Mother Room Strain Sher…" at bounding box center [268, 125] width 508 height 198
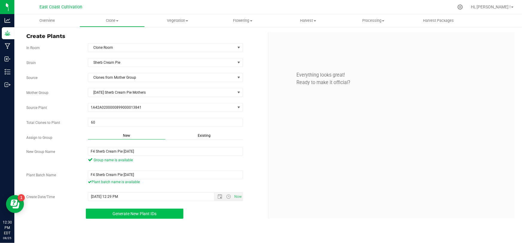
click at [156, 215] on span "Generate New Plant IDs" at bounding box center [135, 213] width 44 height 5
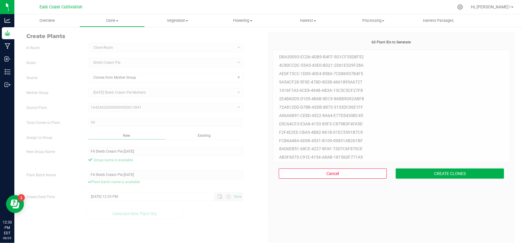
scroll to position [18, 0]
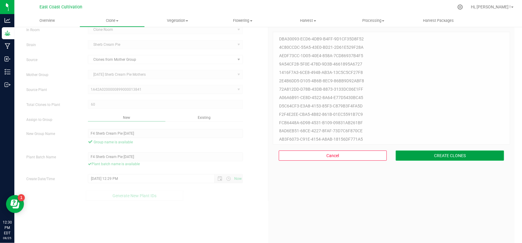
click at [429, 157] on button "CREATE CLONES" at bounding box center [450, 156] width 108 height 10
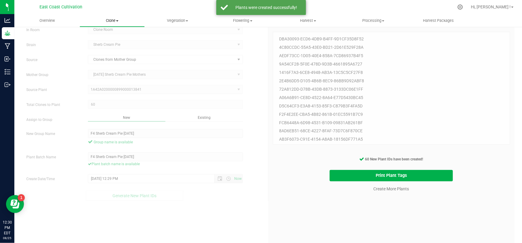
click at [108, 20] on span "Clone" at bounding box center [112, 20] width 65 height 5
click at [107, 42] on span "Cloning groups" at bounding box center [102, 43] width 45 height 5
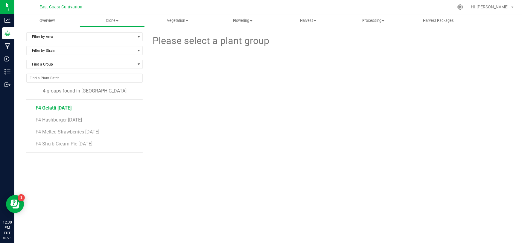
click at [53, 107] on span "F4 Gelatti [DATE]" at bounding box center [54, 108] width 36 height 6
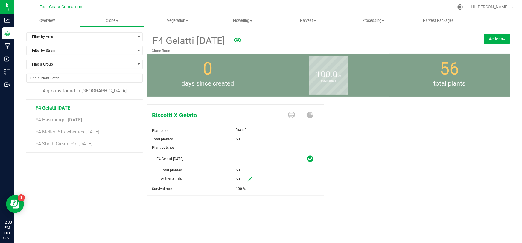
click at [492, 40] on button "Actions" at bounding box center [497, 39] width 26 height 10
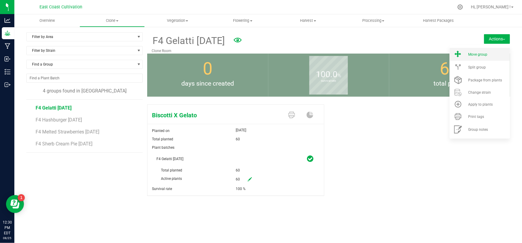
click at [484, 54] on span "Move group" at bounding box center [477, 54] width 19 height 4
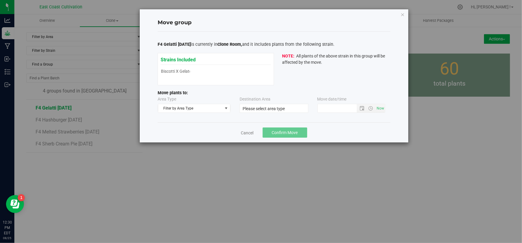
type input "8/25/2025 12:29 PM"
click at [204, 107] on span "Filter by Area Type" at bounding box center [190, 108] width 64 height 8
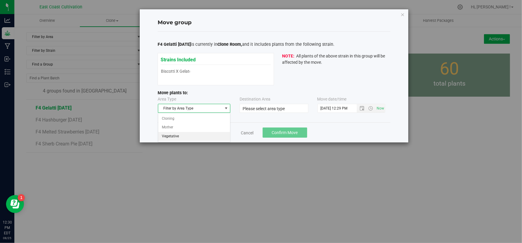
click at [176, 136] on li "Vegetative" at bounding box center [194, 136] width 72 height 9
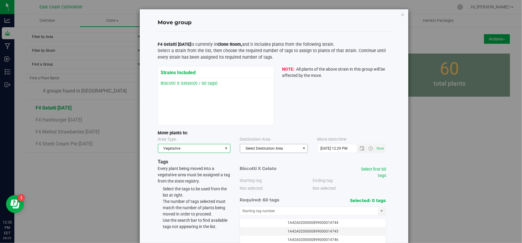
click at [263, 147] on span "Select Destination Area" at bounding box center [270, 148] width 60 height 8
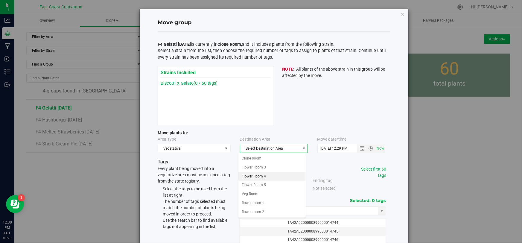
click at [267, 175] on li "Flower Room 4" at bounding box center [272, 176] width 67 height 9
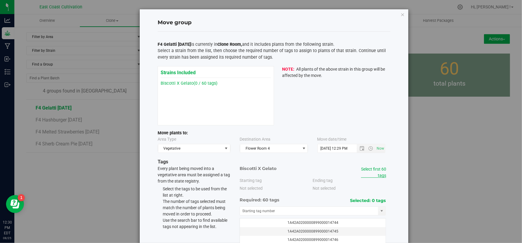
click at [374, 168] on link "Select first 60 tags" at bounding box center [373, 172] width 25 height 11
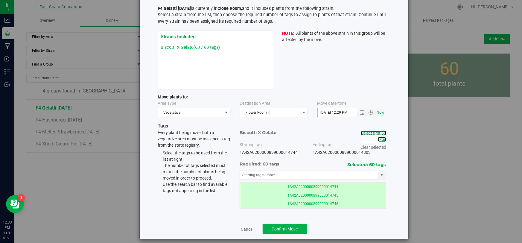
scroll to position [41, 0]
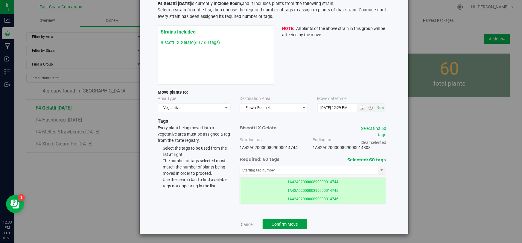
click at [293, 222] on span "Confirm Move" at bounding box center [285, 224] width 26 height 5
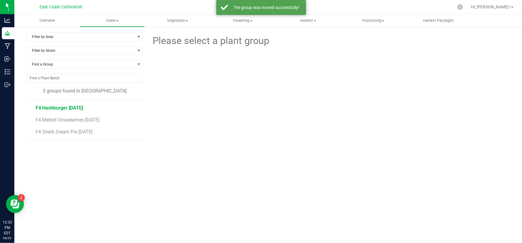
click at [60, 107] on span "F4 Hashburger [DATE]" at bounding box center [59, 108] width 47 height 6
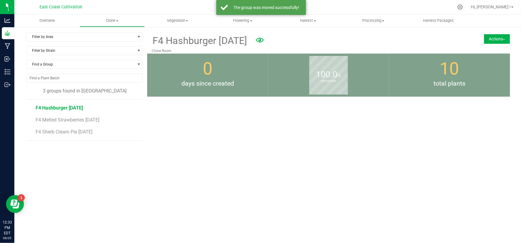
click at [488, 37] on button "Actions" at bounding box center [497, 39] width 26 height 10
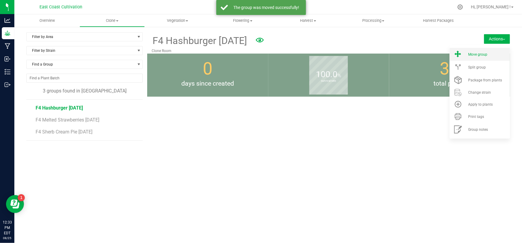
click at [488, 51] on li "Move group" at bounding box center [480, 54] width 60 height 13
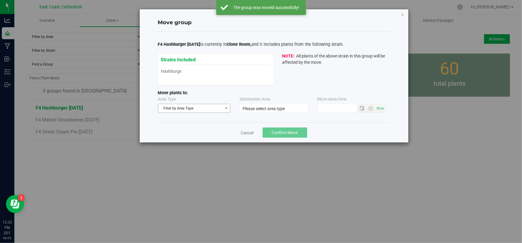
type input "8/25/2025 12:32 PM"
click at [195, 110] on span "Filter by Area Type" at bounding box center [190, 108] width 64 height 8
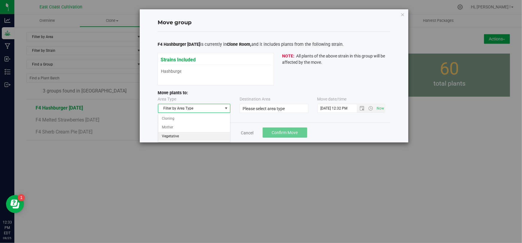
click at [178, 136] on li "Vegetative" at bounding box center [194, 136] width 72 height 9
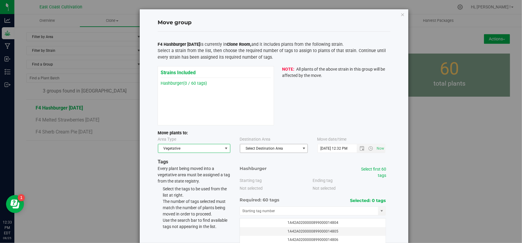
click at [274, 150] on span "Select Destination Area" at bounding box center [270, 148] width 60 height 8
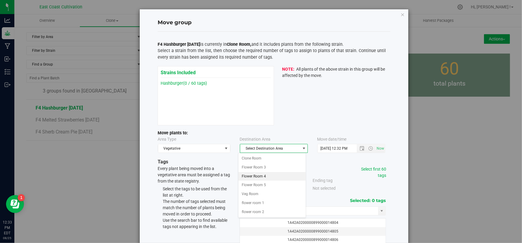
click at [268, 175] on li "Flower Room 4" at bounding box center [272, 176] width 67 height 9
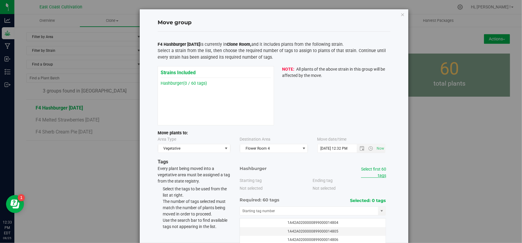
click at [380, 170] on link "Select first 60 tags" at bounding box center [373, 172] width 25 height 11
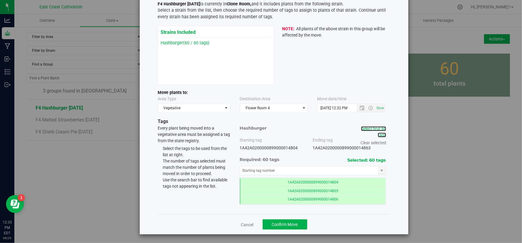
scroll to position [41, 0]
click at [296, 221] on button "Confirm Move" at bounding box center [285, 224] width 45 height 10
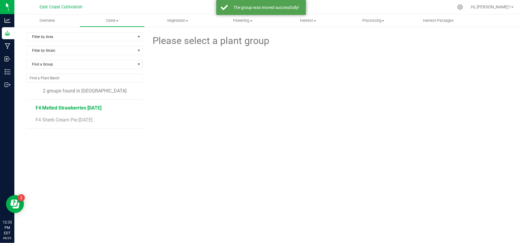
click at [82, 108] on span "F4 Melted Strawberries [DATE]" at bounding box center [69, 108] width 66 height 6
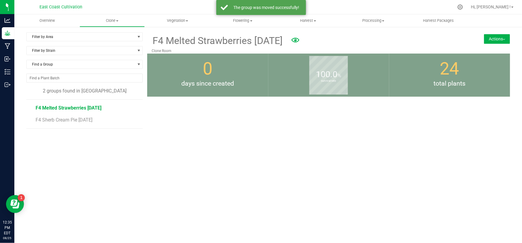
click at [491, 37] on button "Actions" at bounding box center [497, 39] width 26 height 10
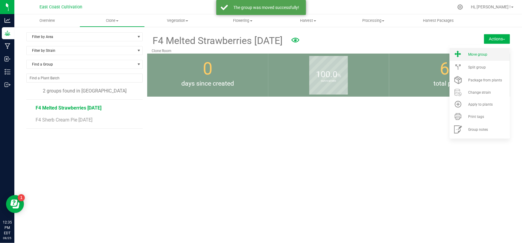
click at [480, 56] on span "Move group" at bounding box center [477, 54] width 19 height 4
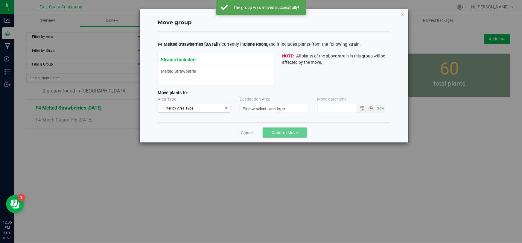
type input "8/25/2025 12:34 PM"
click at [185, 108] on span "Filter by Area Type" at bounding box center [190, 108] width 64 height 8
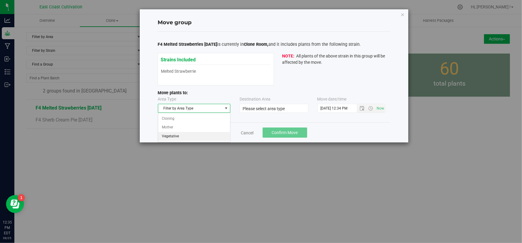
click at [179, 136] on li "Vegetative" at bounding box center [194, 136] width 72 height 9
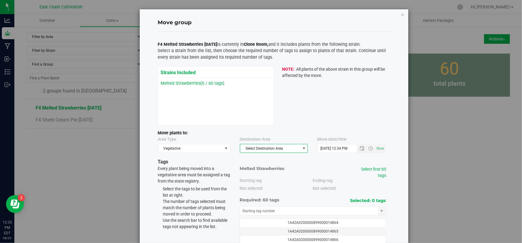
click at [275, 149] on span "Select Destination Area" at bounding box center [270, 148] width 60 height 8
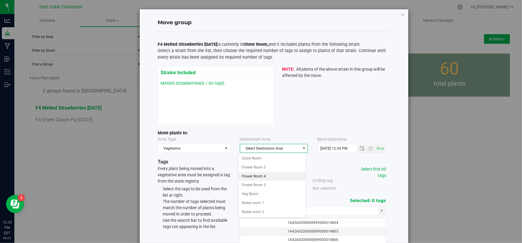
click at [270, 177] on li "Flower Room 4" at bounding box center [272, 176] width 67 height 9
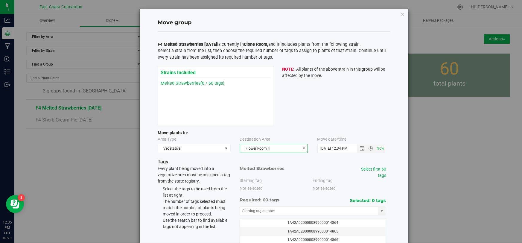
click at [379, 172] on div "Select first 60 tags" at bounding box center [370, 172] width 34 height 13
click at [381, 170] on link "Select first 60 tags" at bounding box center [373, 172] width 25 height 11
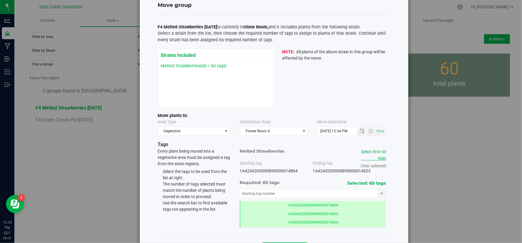
scroll to position [41, 0]
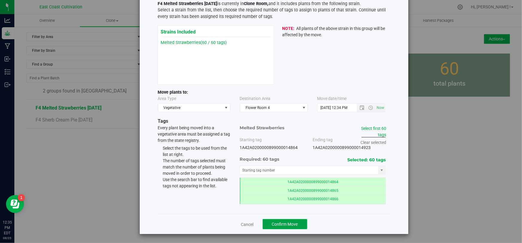
click at [295, 222] on span "Confirm Move" at bounding box center [285, 224] width 26 height 5
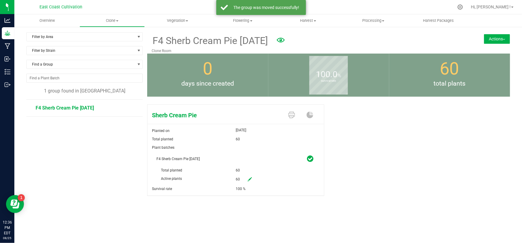
click at [491, 39] on button "Actions" at bounding box center [497, 39] width 26 height 10
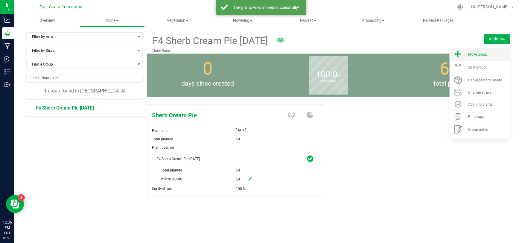
click at [482, 54] on span "Move group" at bounding box center [477, 54] width 19 height 4
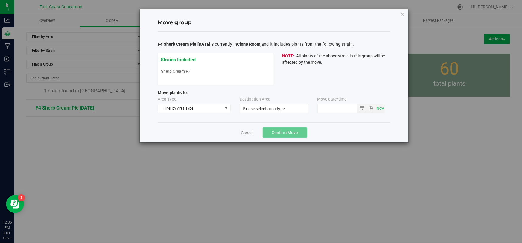
type input "8/25/2025 12:35 PM"
click at [189, 109] on span "Filter by Area Type" at bounding box center [190, 108] width 64 height 8
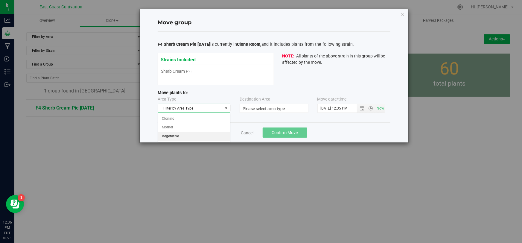
click at [177, 136] on li "Vegetative" at bounding box center [194, 136] width 72 height 9
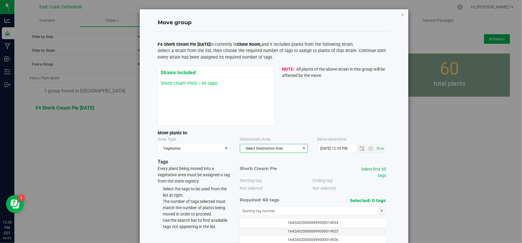
click at [270, 146] on span "Select Destination Area" at bounding box center [270, 148] width 60 height 8
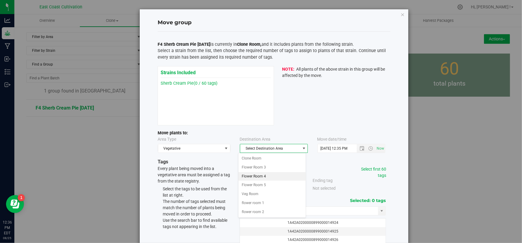
click at [268, 176] on li "Flower Room 4" at bounding box center [272, 176] width 67 height 9
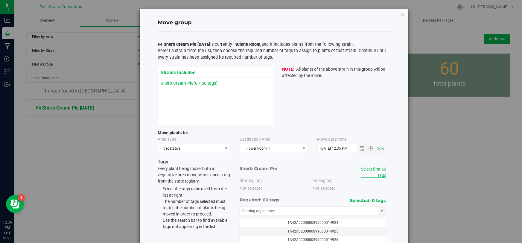
click at [382, 171] on link "Select first 60 tags" at bounding box center [373, 172] width 25 height 11
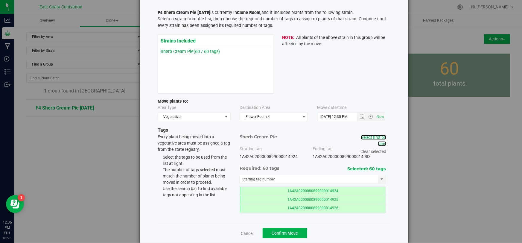
scroll to position [41, 0]
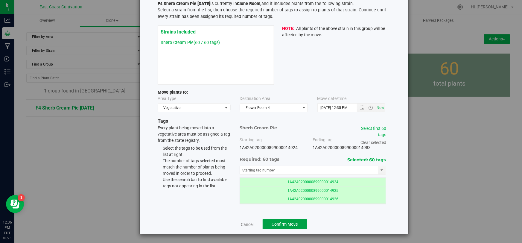
click at [291, 224] on span "Confirm Move" at bounding box center [285, 224] width 26 height 5
